Goal: Information Seeking & Learning: Learn about a topic

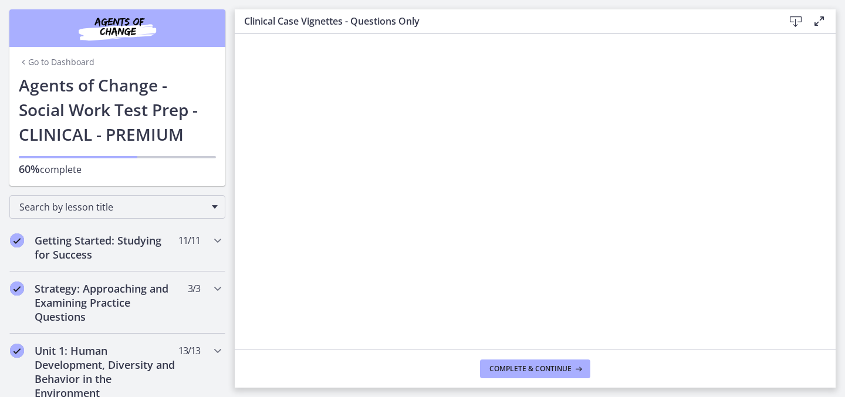
scroll to position [657, 0]
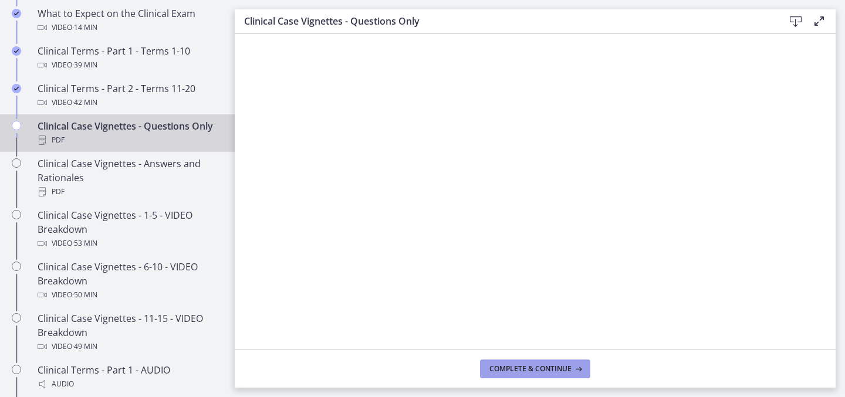
click at [504, 367] on span "Complete & continue" at bounding box center [531, 369] width 82 height 9
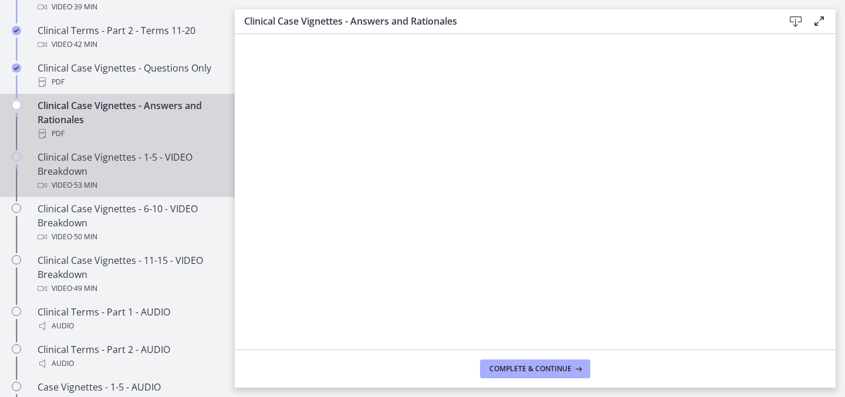
scroll to position [736, 0]
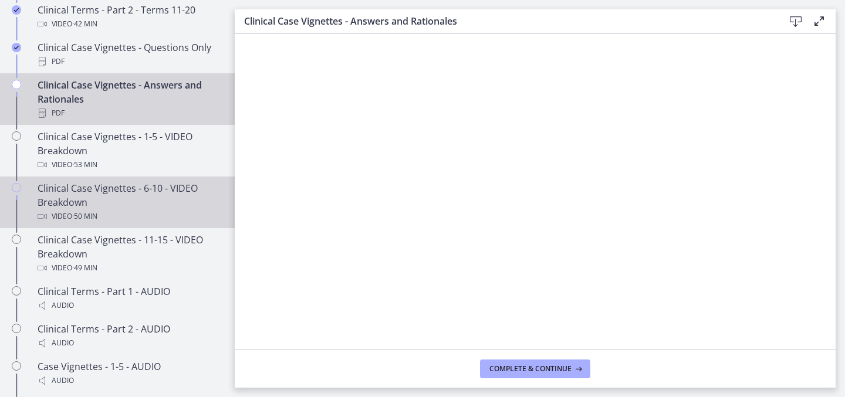
click at [156, 220] on div "Video · 50 min" at bounding box center [129, 217] width 183 height 14
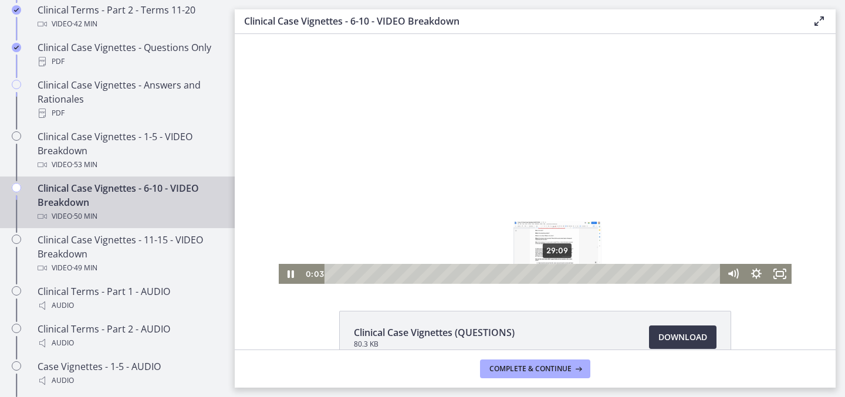
click at [558, 276] on div "29:09" at bounding box center [524, 274] width 382 height 20
click at [571, 273] on div "30:49" at bounding box center [524, 274] width 382 height 20
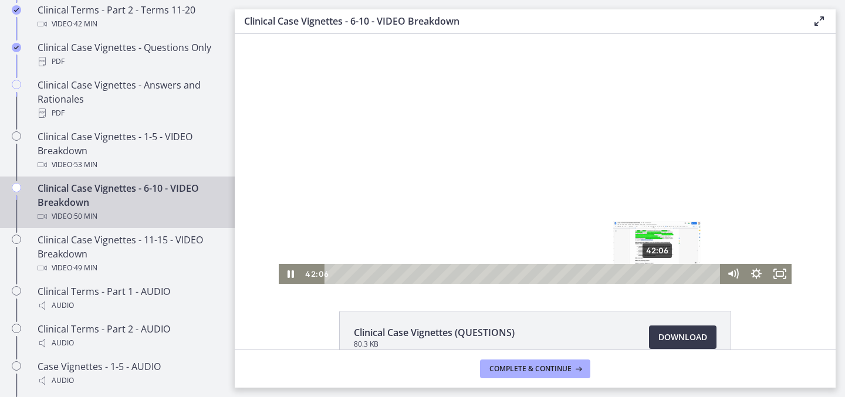
click at [658, 273] on div "42:06" at bounding box center [524, 274] width 382 height 20
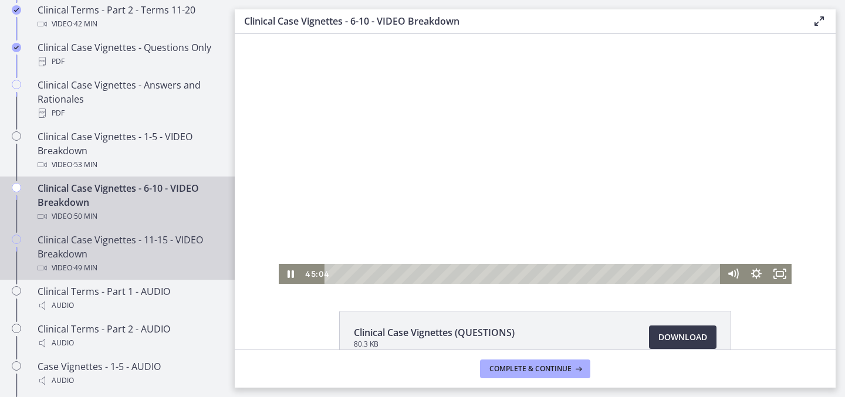
click at [160, 258] on div "Clinical Case Vignettes - 11-15 - VIDEO Breakdown Video · 49 min" at bounding box center [129, 254] width 183 height 42
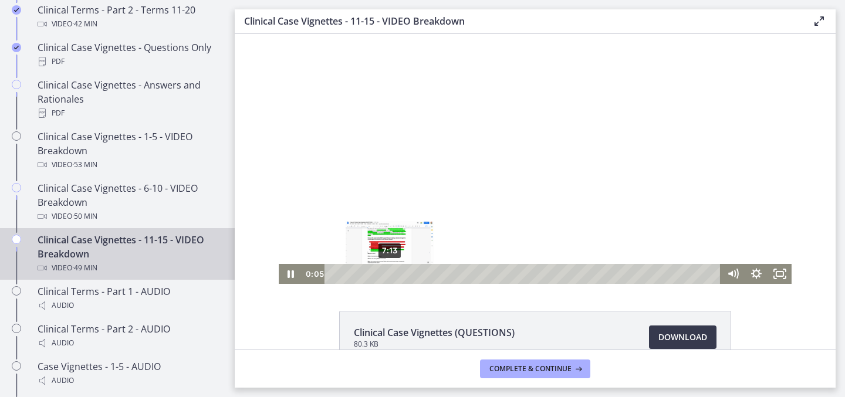
click at [390, 273] on div "7:13" at bounding box center [524, 274] width 382 height 20
click at [288, 278] on icon "Pause" at bounding box center [290, 274] width 23 height 20
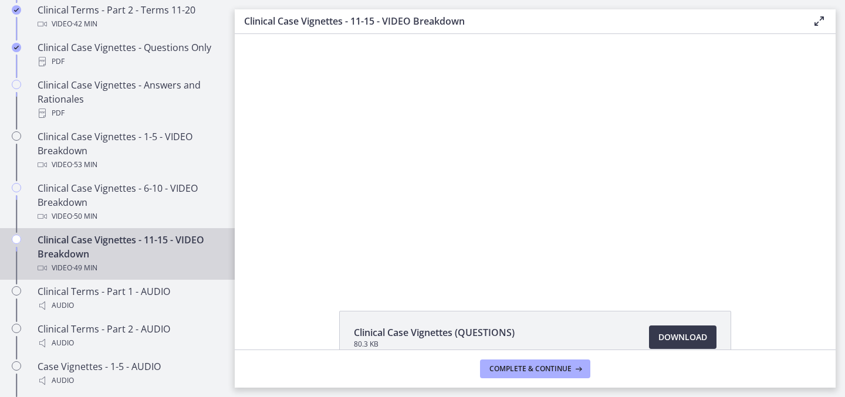
click at [296, 323] on div "Clinical Case Vignettes (QUESTIONS) 80.3 KB Download Opens in a new window Clin…" at bounding box center [535, 394] width 601 height 167
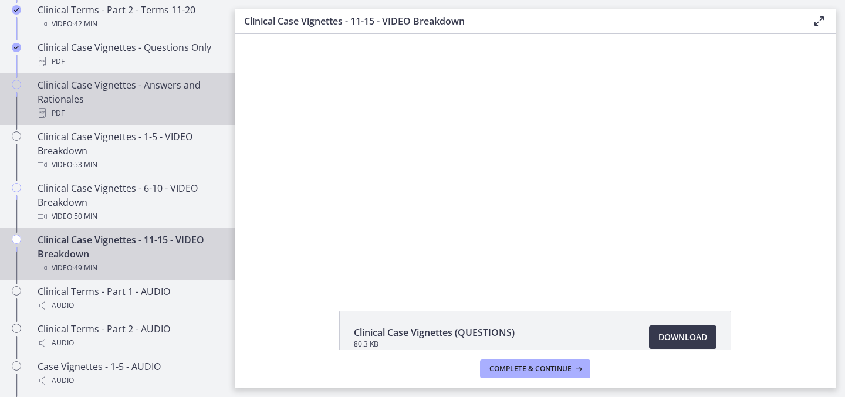
click at [161, 101] on div "Clinical Case Vignettes - Answers and Rationales PDF" at bounding box center [129, 99] width 183 height 42
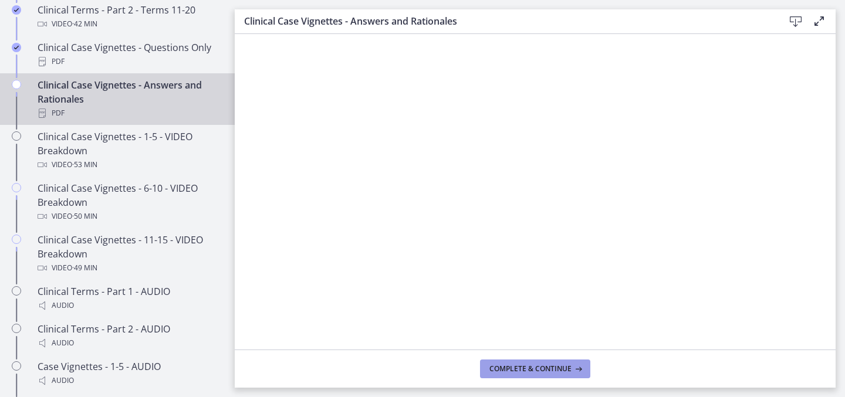
click at [542, 374] on button "Complete & continue" at bounding box center [535, 369] width 110 height 19
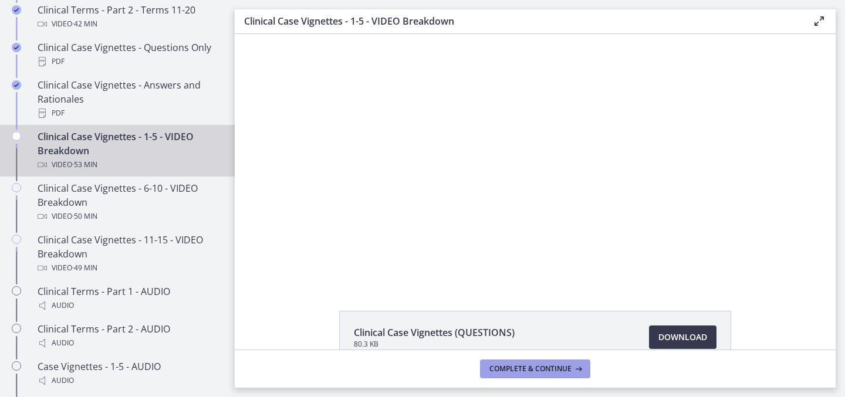
click at [543, 370] on span "Complete & continue" at bounding box center [531, 369] width 82 height 9
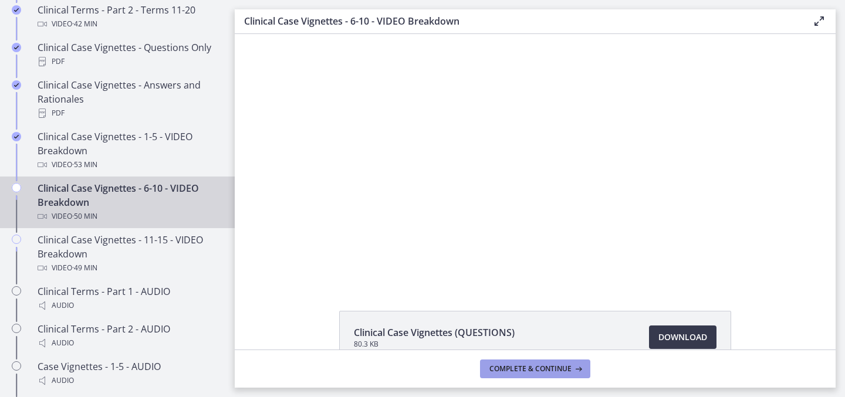
click at [543, 370] on span "Complete & continue" at bounding box center [531, 369] width 82 height 9
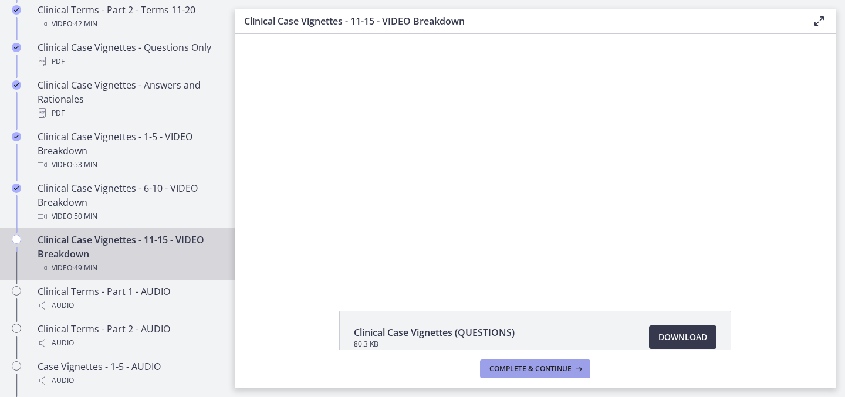
click at [543, 370] on span "Complete & continue" at bounding box center [531, 369] width 82 height 9
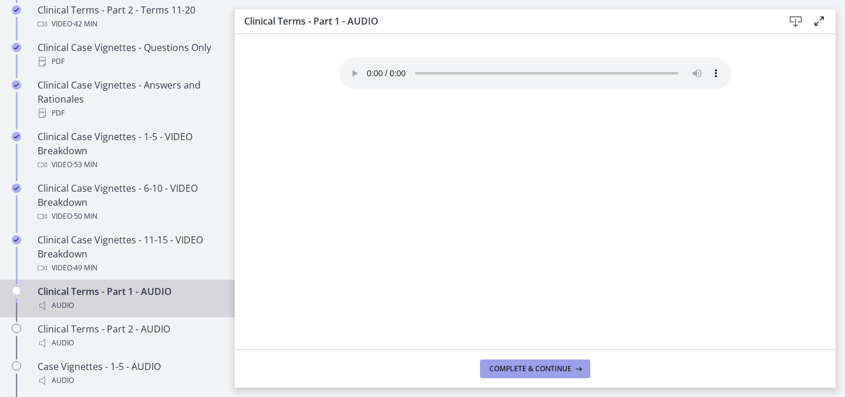
click at [543, 370] on span "Complete & continue" at bounding box center [531, 369] width 82 height 9
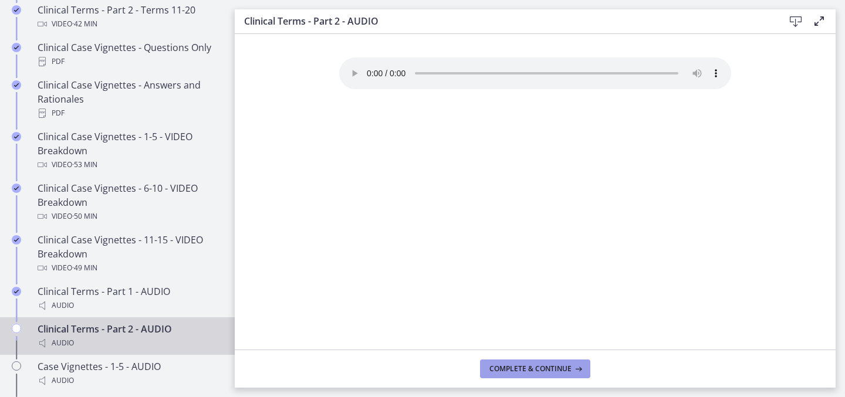
click at [543, 370] on span "Complete & continue" at bounding box center [531, 369] width 82 height 9
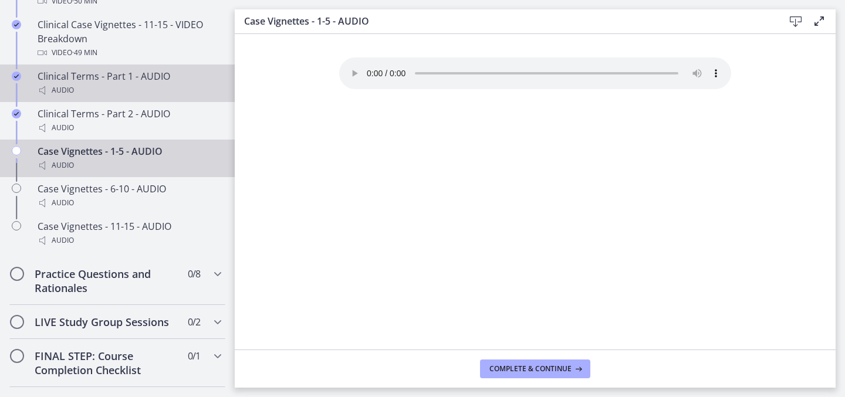
scroll to position [974, 0]
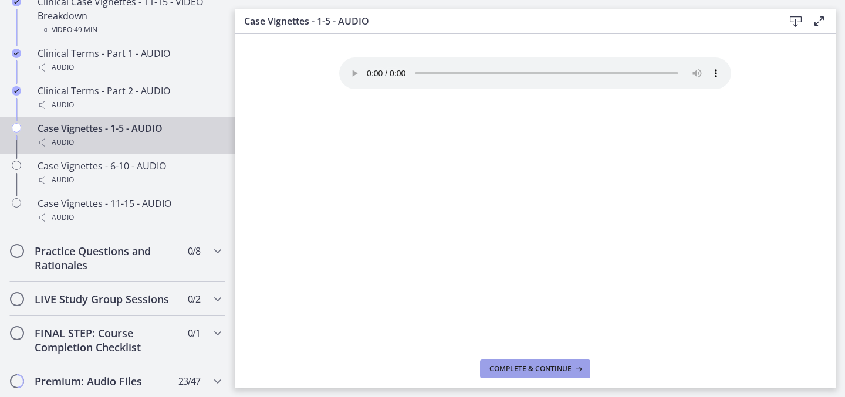
click at [497, 370] on span "Complete & continue" at bounding box center [531, 369] width 82 height 9
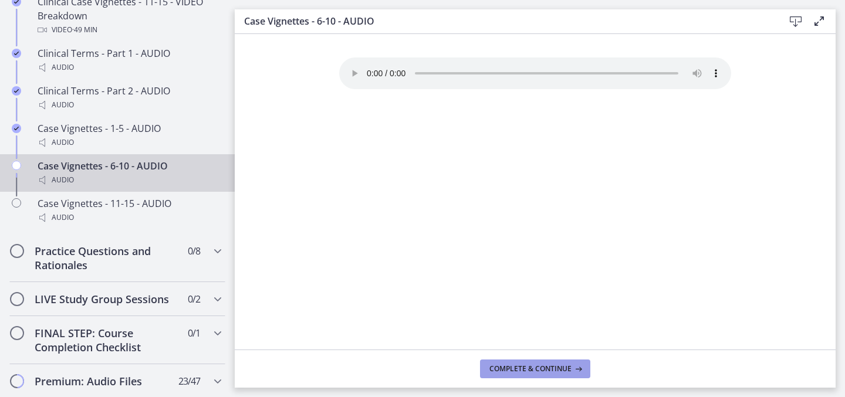
click at [497, 370] on span "Complete & continue" at bounding box center [531, 369] width 82 height 9
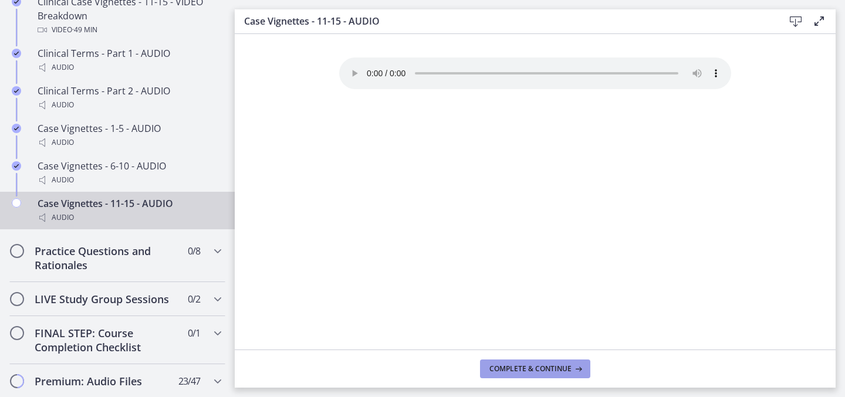
click at [497, 370] on span "Complete & continue" at bounding box center [531, 369] width 82 height 9
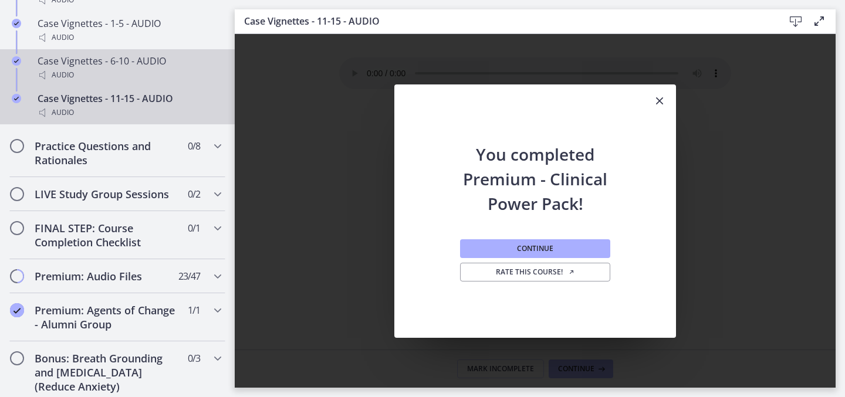
scroll to position [1085, 0]
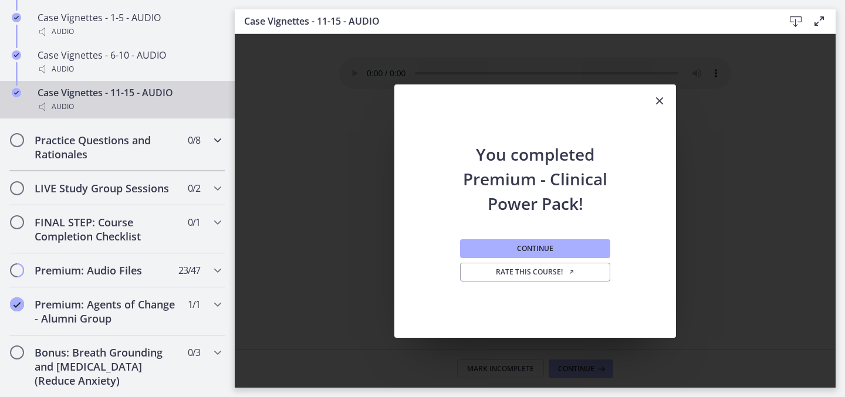
click at [153, 161] on div "Practice Questions and Rationales 0 / 8 Completed" at bounding box center [117, 147] width 216 height 48
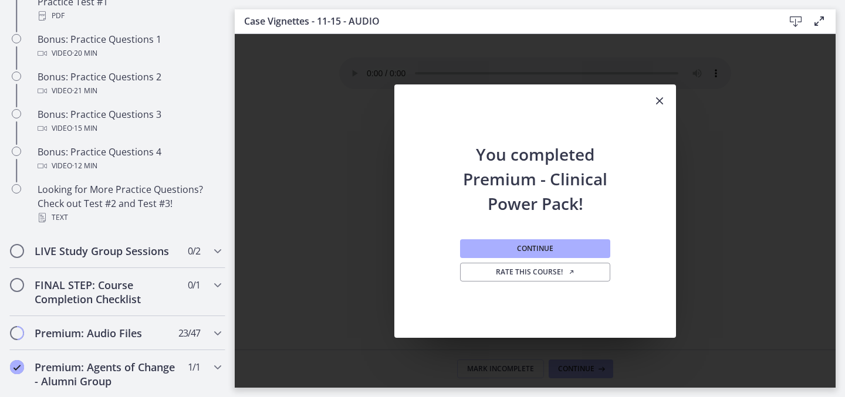
scroll to position [785, 0]
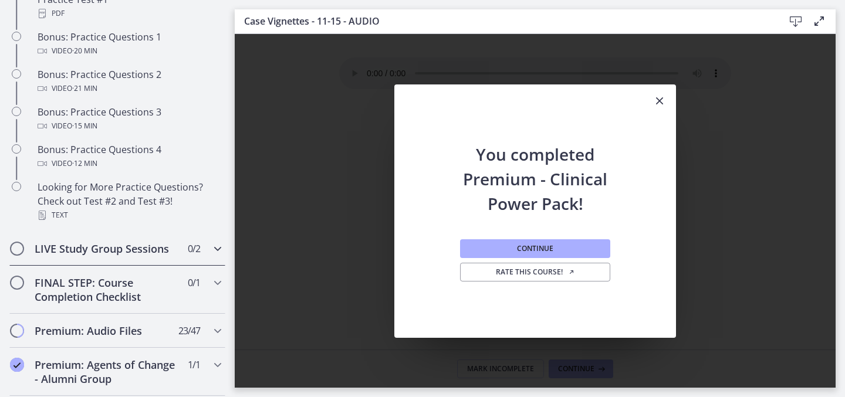
click at [188, 245] on span "0 / 2 Completed" at bounding box center [194, 249] width 12 height 14
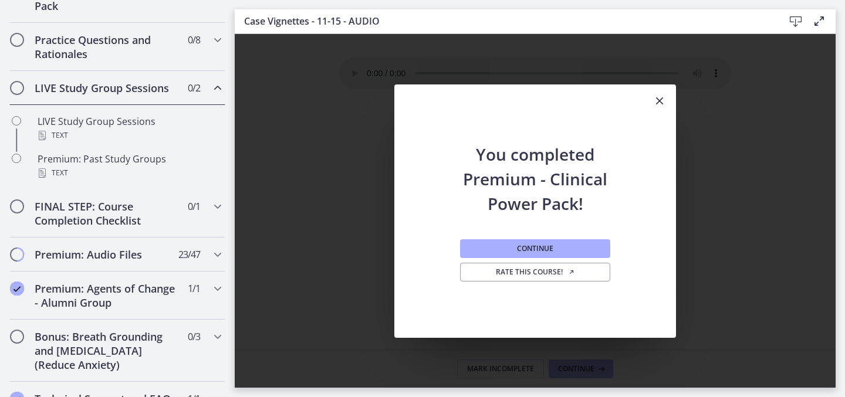
scroll to position [590, 0]
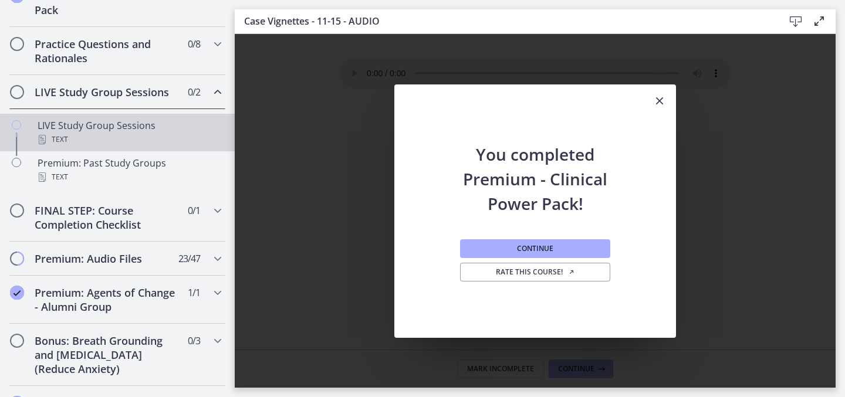
click at [148, 131] on div "LIVE Study Group Sessions Text" at bounding box center [129, 133] width 183 height 28
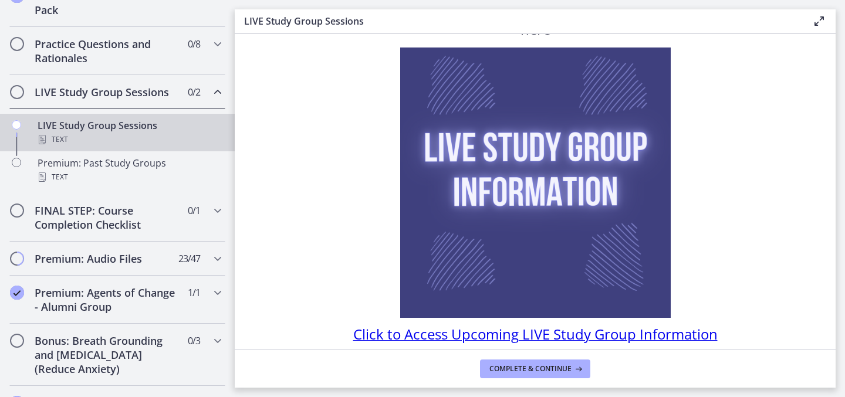
scroll to position [110, 0]
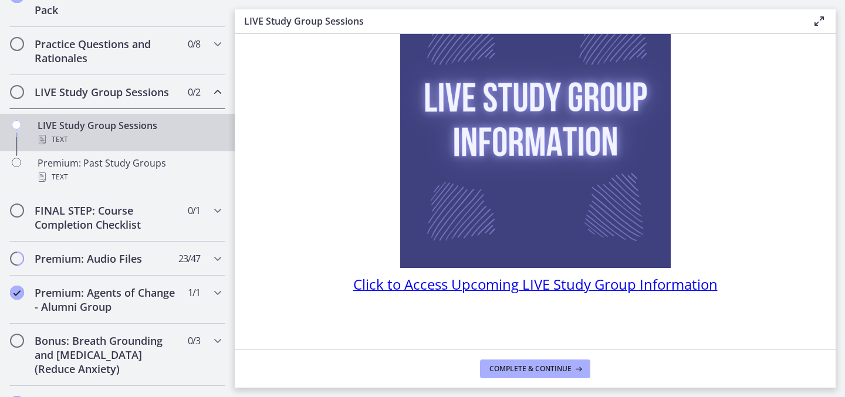
click at [517, 281] on span "Click to Access Upcoming LIVE Study Group Information" at bounding box center [535, 284] width 365 height 19
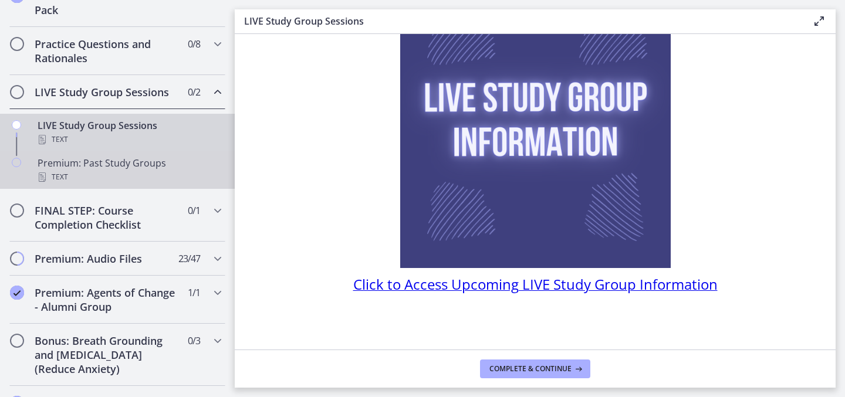
click at [179, 176] on div "Text" at bounding box center [129, 177] width 183 height 14
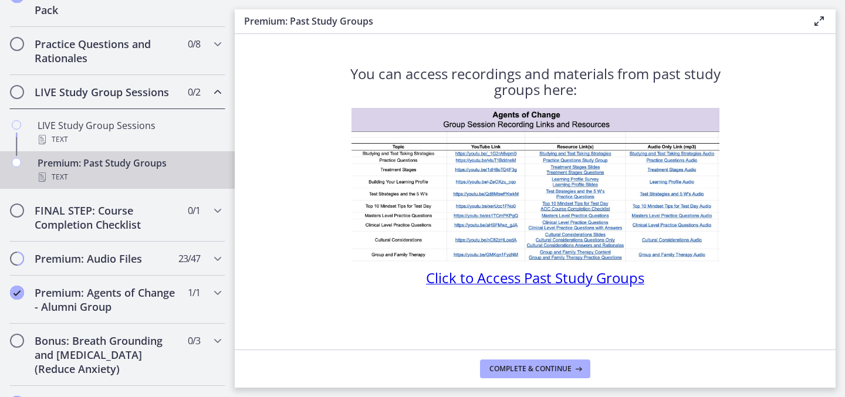
click at [463, 282] on span "Click to Access Past Study Groups" at bounding box center [535, 277] width 218 height 19
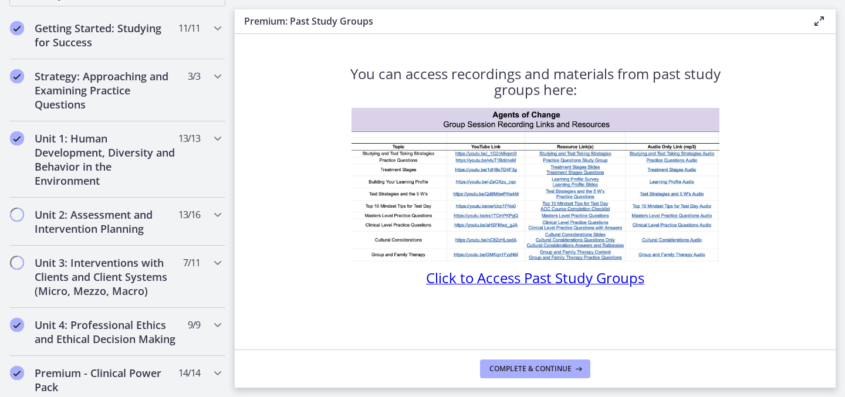
scroll to position [220, 0]
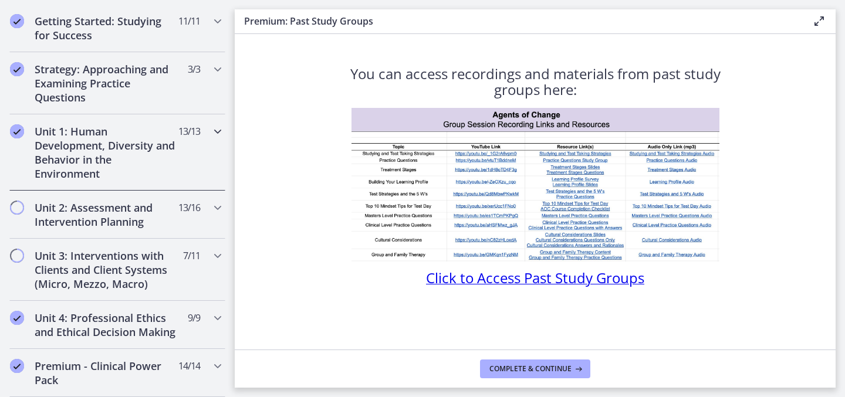
click at [200, 178] on div "Unit 1: Human Development, Diversity and Behavior in the Environment 13 / 13 Co…" at bounding box center [117, 152] width 216 height 76
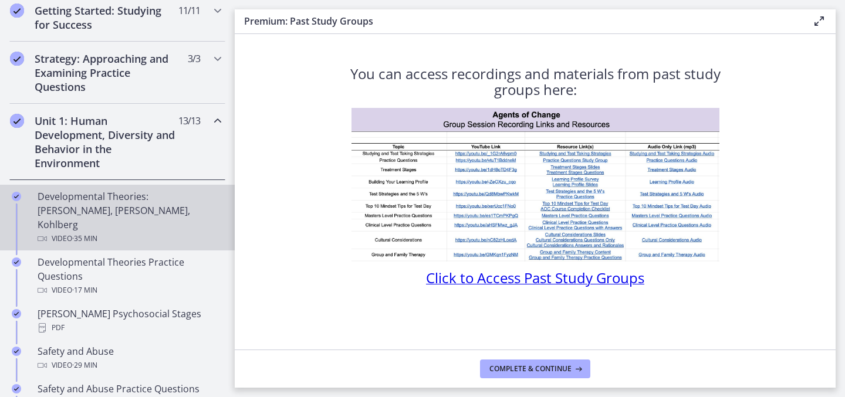
scroll to position [231, 0]
click at [178, 231] on div "Video · 35 min" at bounding box center [129, 238] width 183 height 14
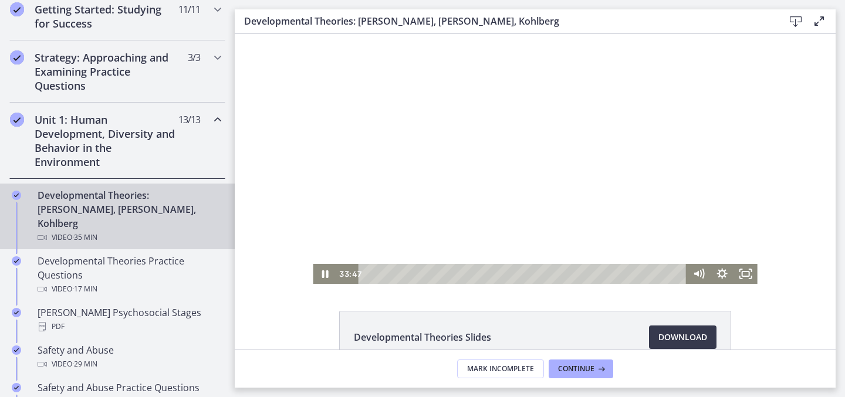
click at [430, 214] on div at bounding box center [535, 159] width 444 height 250
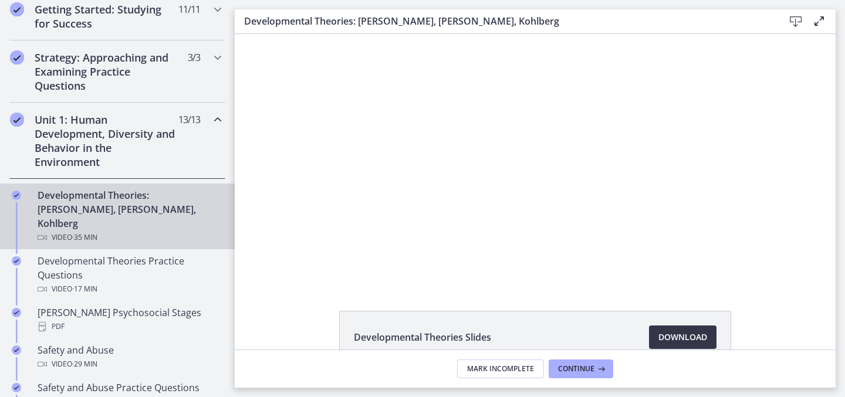
click at [670, 332] on span "Download Opens in a new window" at bounding box center [683, 337] width 49 height 14
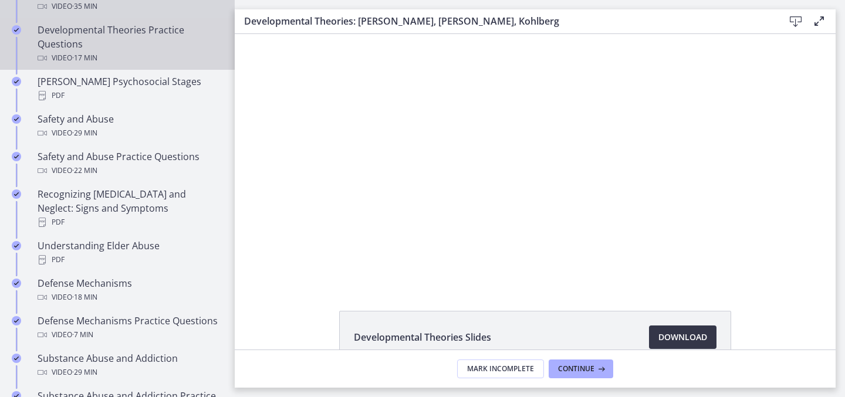
scroll to position [480, 0]
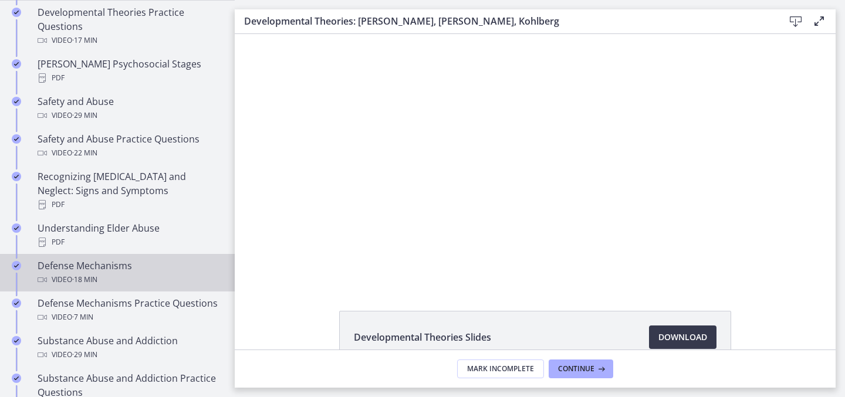
click at [162, 273] on div "Video · 18 min" at bounding box center [129, 280] width 183 height 14
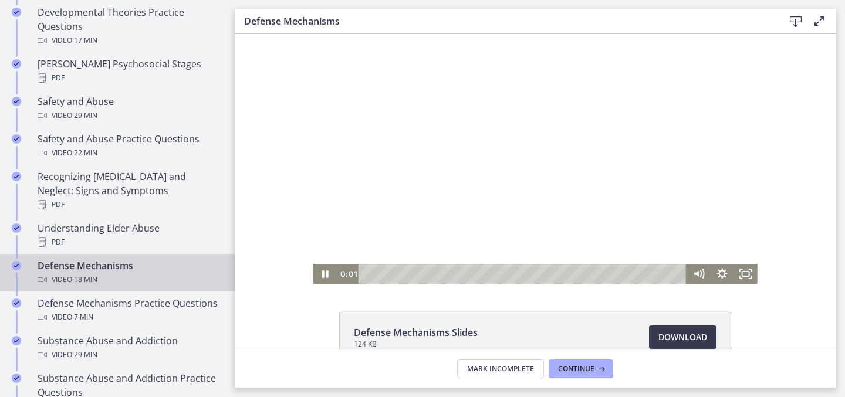
click at [383, 195] on div at bounding box center [535, 159] width 444 height 250
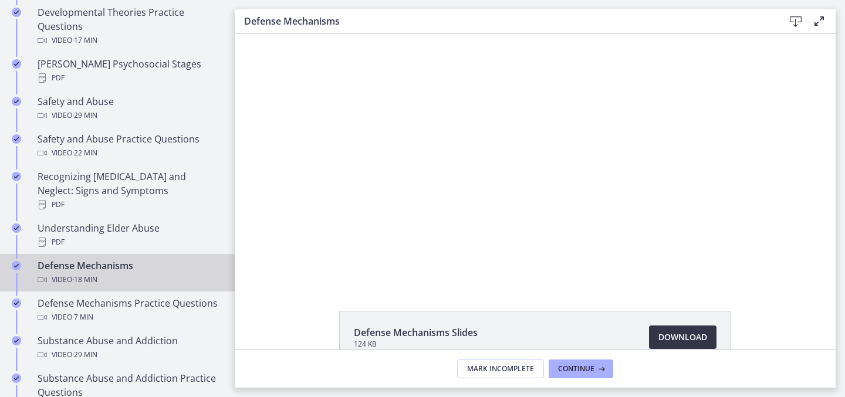
click at [671, 331] on span "Download Opens in a new window" at bounding box center [683, 337] width 49 height 14
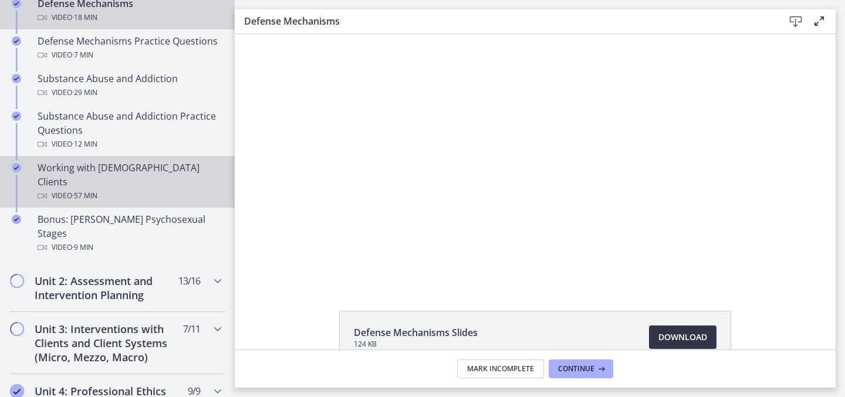
scroll to position [748, 0]
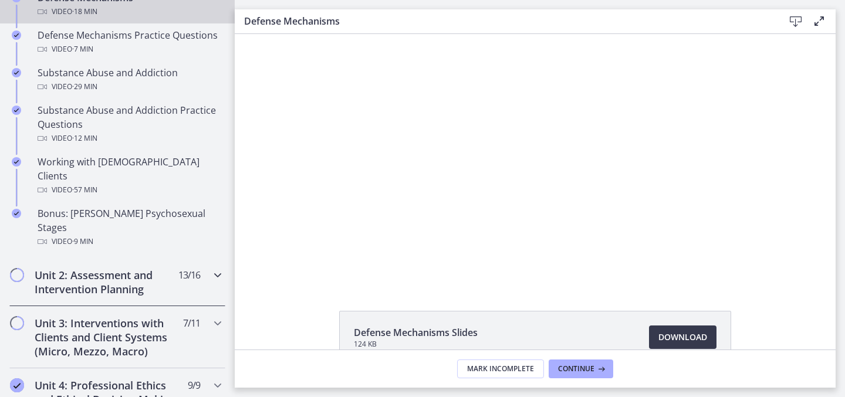
click at [167, 268] on h2 "Unit 2: Assessment and Intervention Planning" at bounding box center [106, 282] width 143 height 28
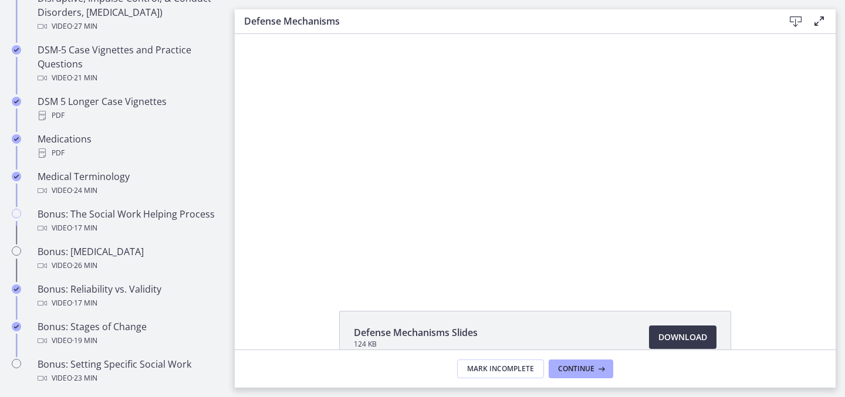
scroll to position [820, 0]
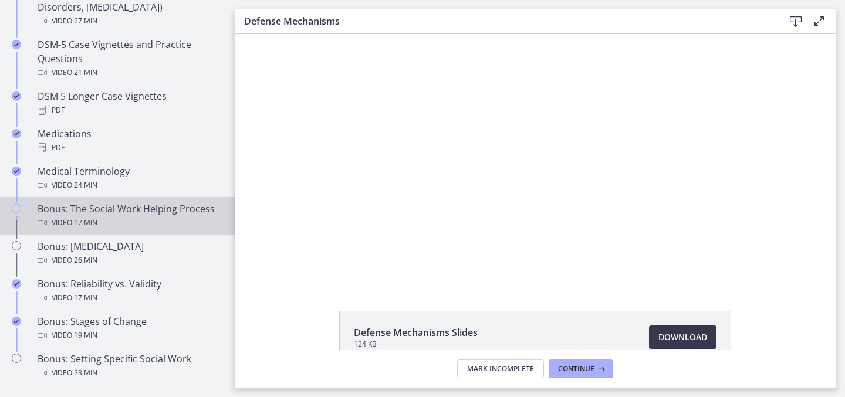
click at [15, 206] on icon "Chapters" at bounding box center [16, 208] width 9 height 9
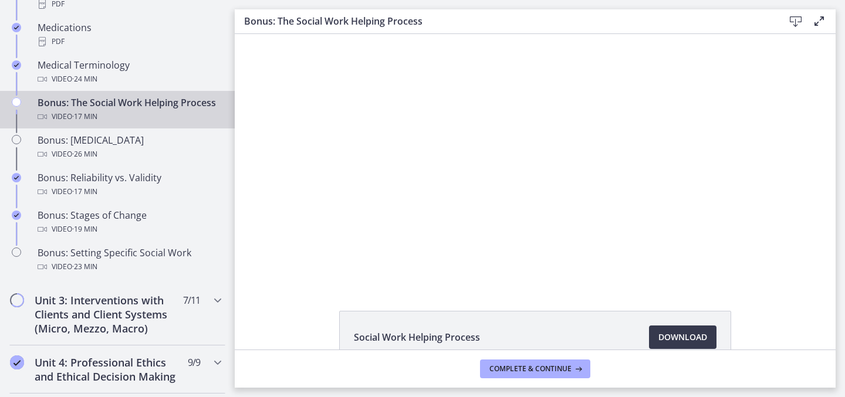
scroll to position [927, 0]
click at [517, 365] on span "Complete & continue" at bounding box center [531, 369] width 82 height 9
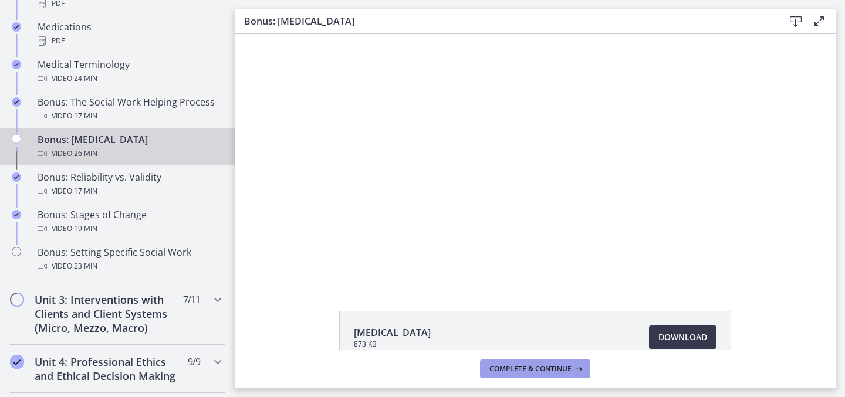
click at [519, 366] on span "Complete & continue" at bounding box center [531, 369] width 82 height 9
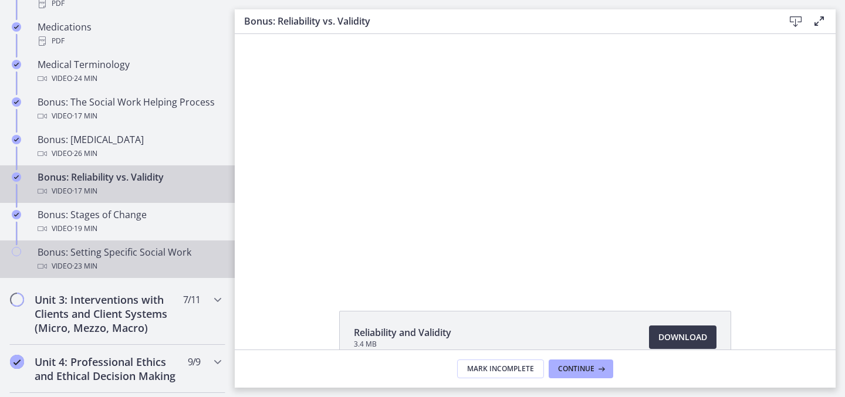
click at [144, 263] on div "Video · 23 min" at bounding box center [129, 266] width 183 height 14
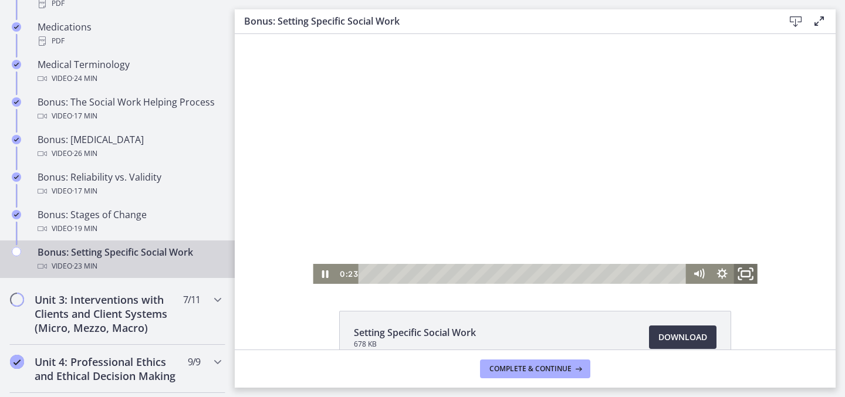
click at [740, 273] on icon "Fullscreen" at bounding box center [746, 274] width 28 height 24
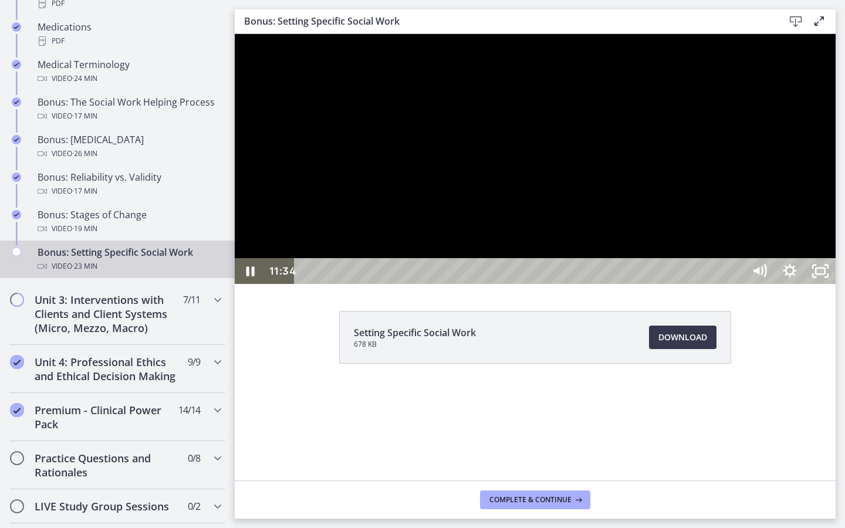
click at [836, 284] on div at bounding box center [535, 159] width 601 height 250
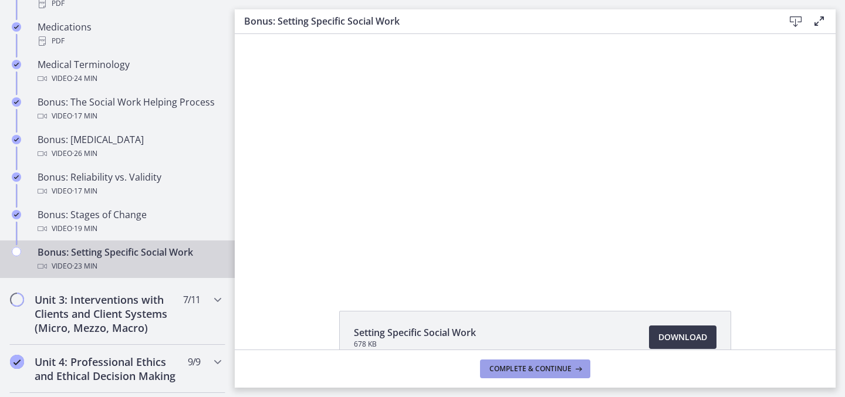
click at [552, 377] on button "Complete & continue" at bounding box center [535, 369] width 110 height 19
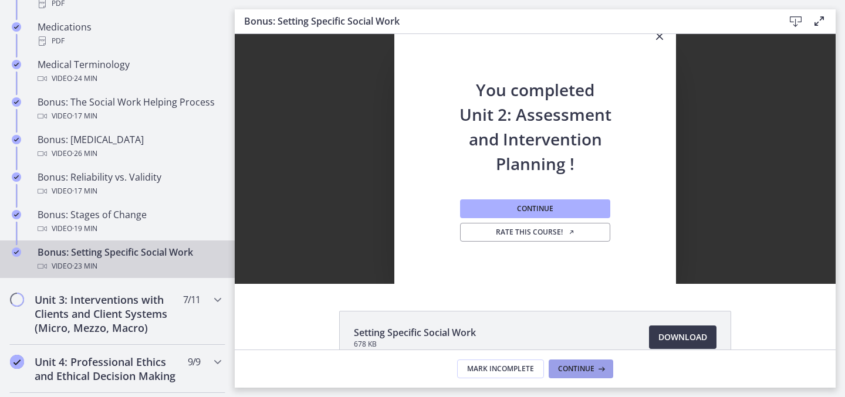
click at [561, 363] on button "Continue" at bounding box center [581, 369] width 65 height 19
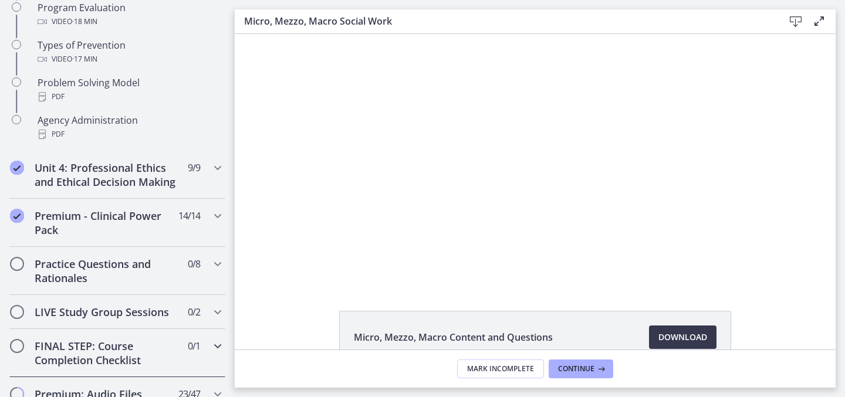
scroll to position [805, 0]
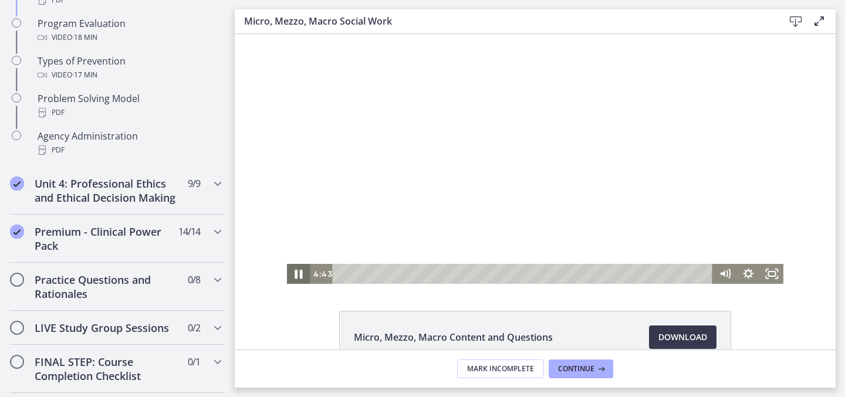
click at [304, 270] on icon "Pause" at bounding box center [299, 274] width 28 height 24
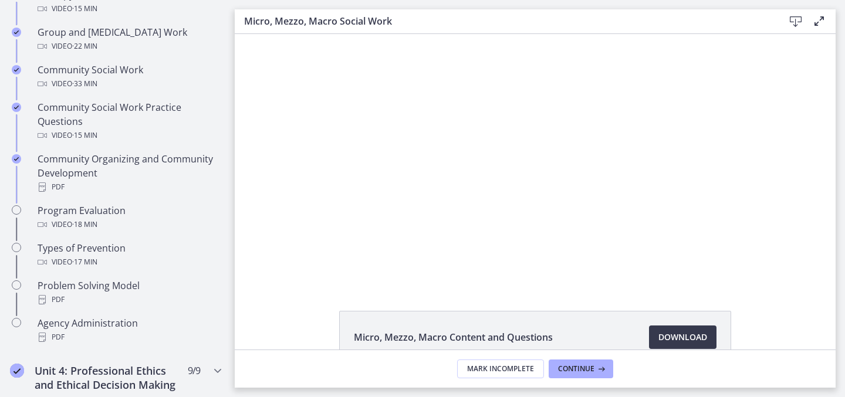
scroll to position [632, 0]
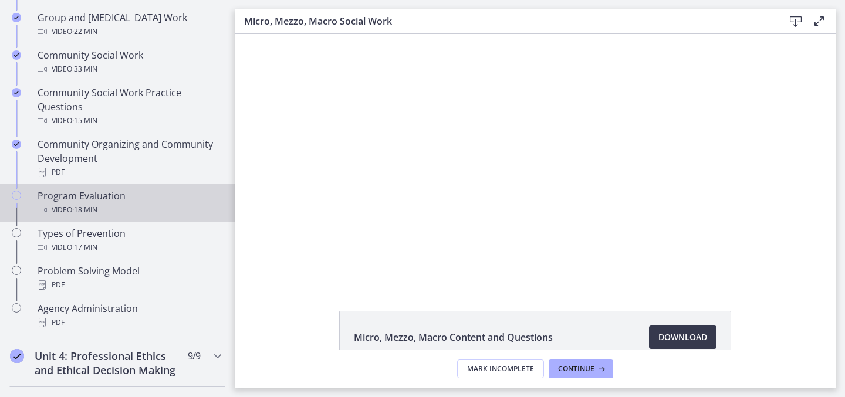
click at [143, 217] on link "Program Evaluation Video · 18 min" at bounding box center [117, 203] width 235 height 38
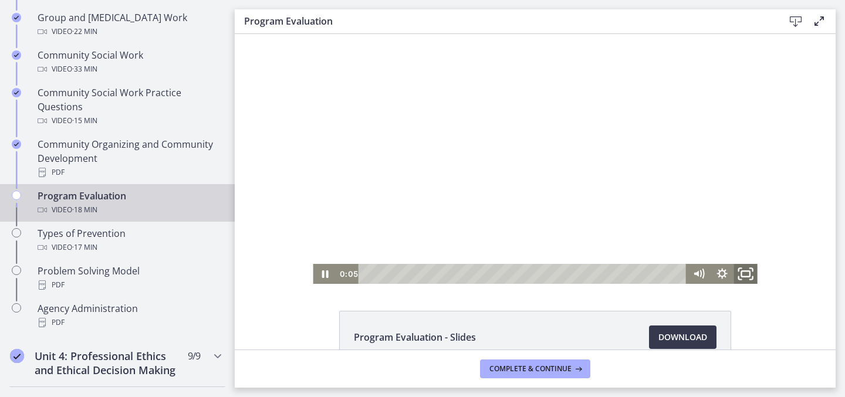
click at [748, 277] on icon "Fullscreen" at bounding box center [746, 274] width 28 height 24
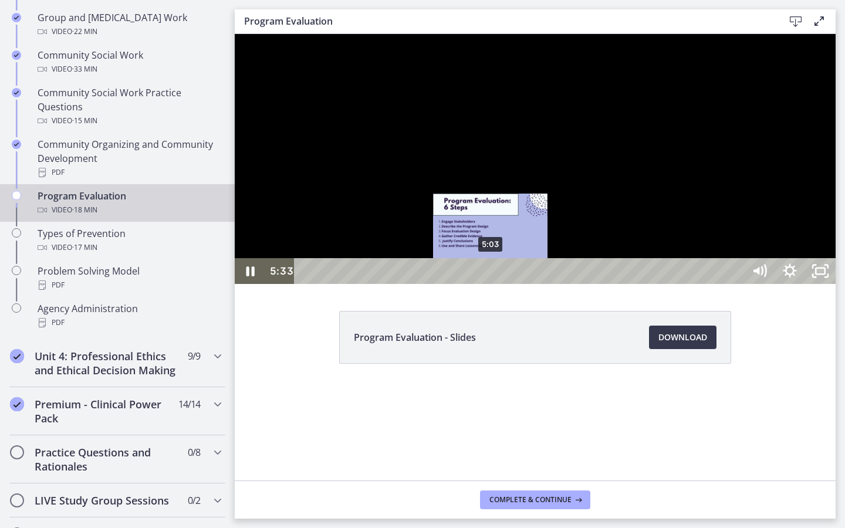
click at [491, 284] on div "5:03" at bounding box center [521, 271] width 431 height 26
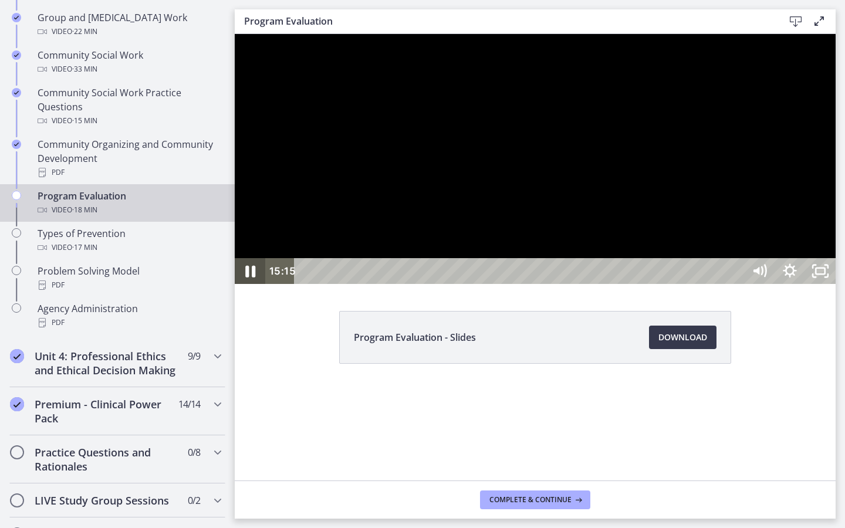
click at [244, 287] on icon "Pause" at bounding box center [250, 271] width 36 height 31
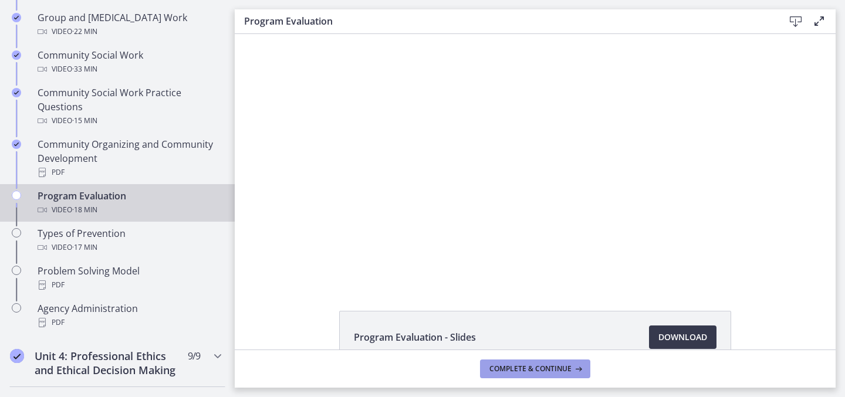
click at [558, 370] on span "Complete & continue" at bounding box center [531, 369] width 82 height 9
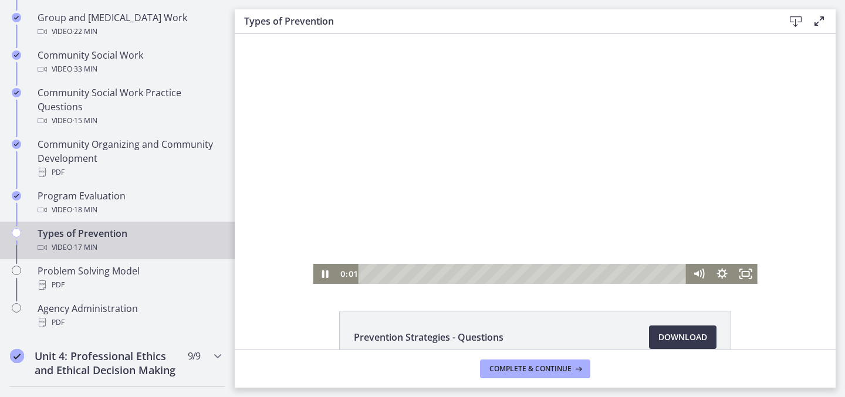
click at [507, 152] on div at bounding box center [535, 159] width 444 height 250
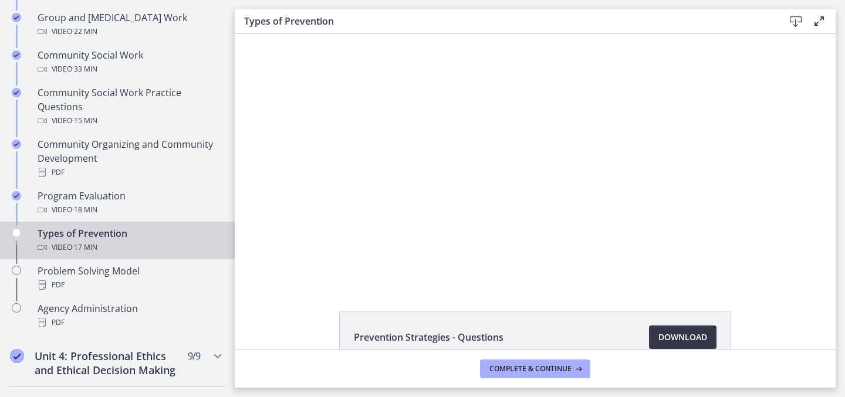
click at [670, 332] on span "Download Opens in a new window" at bounding box center [683, 337] width 49 height 14
click at [520, 370] on span "Complete & continue" at bounding box center [531, 369] width 82 height 9
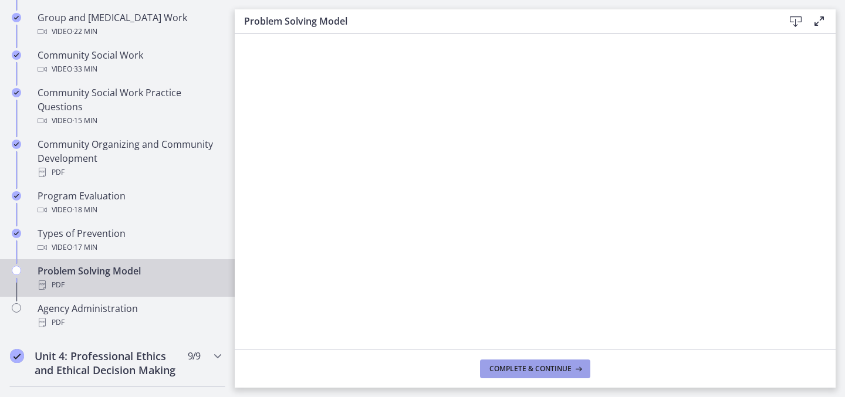
click at [526, 373] on span "Complete & continue" at bounding box center [531, 369] width 82 height 9
